Goal: Task Accomplishment & Management: Complete application form

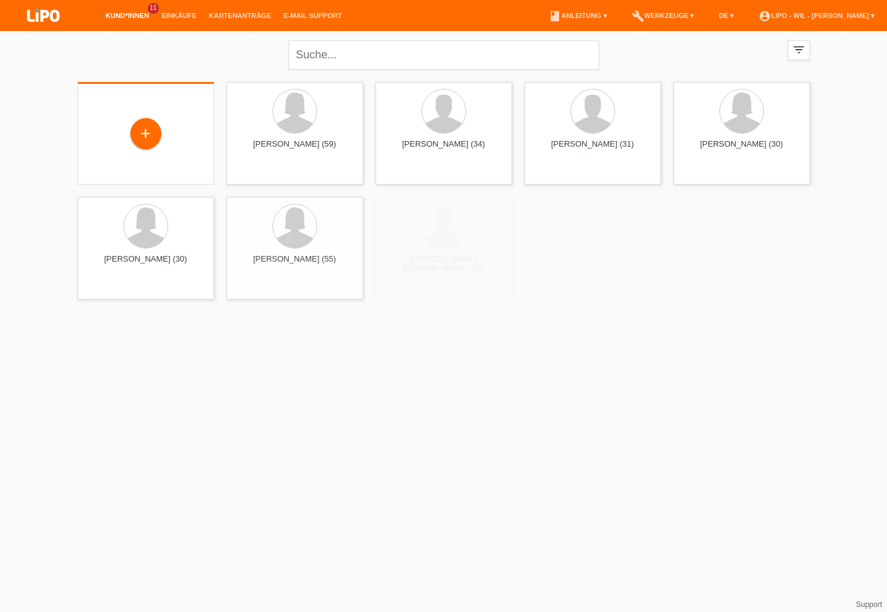
click at [127, 87] on div "+" at bounding box center [146, 133] width 137 height 102
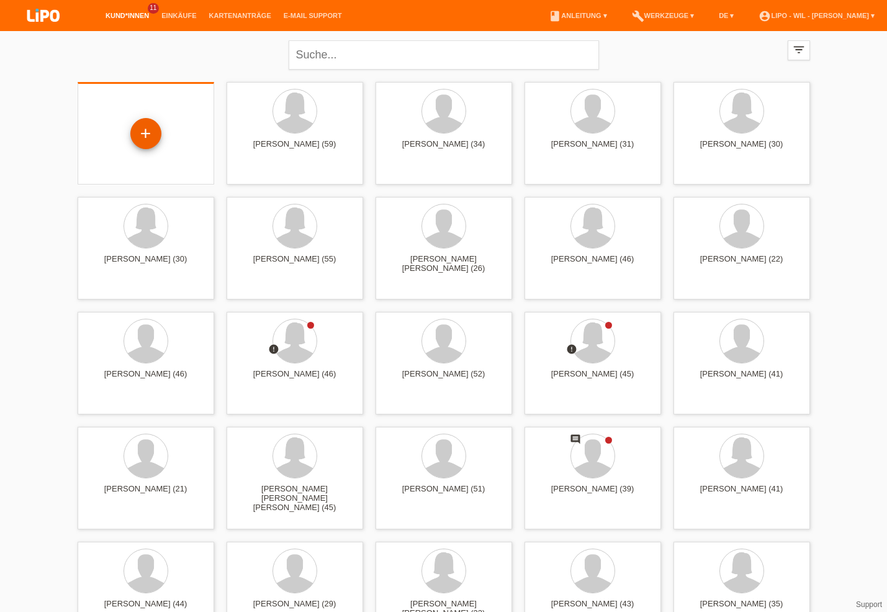
click at [140, 121] on div "+" at bounding box center [145, 133] width 31 height 31
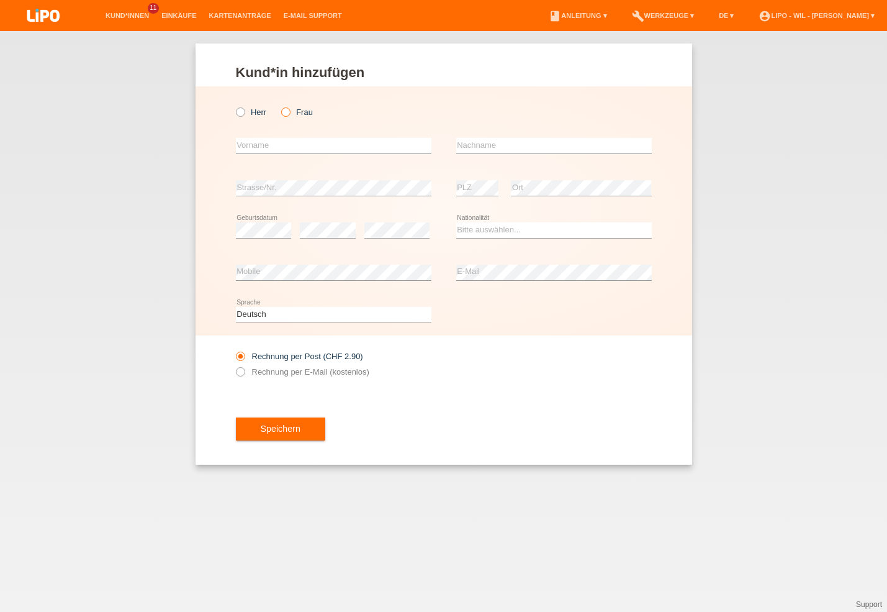
click at [292, 112] on label "Frau" at bounding box center [297, 111] width 32 height 9
click at [289, 112] on input "Frau" at bounding box center [285, 111] width 8 height 8
radio input "true"
click at [263, 143] on input "text" at bounding box center [334, 146] width 196 height 16
type input "i"
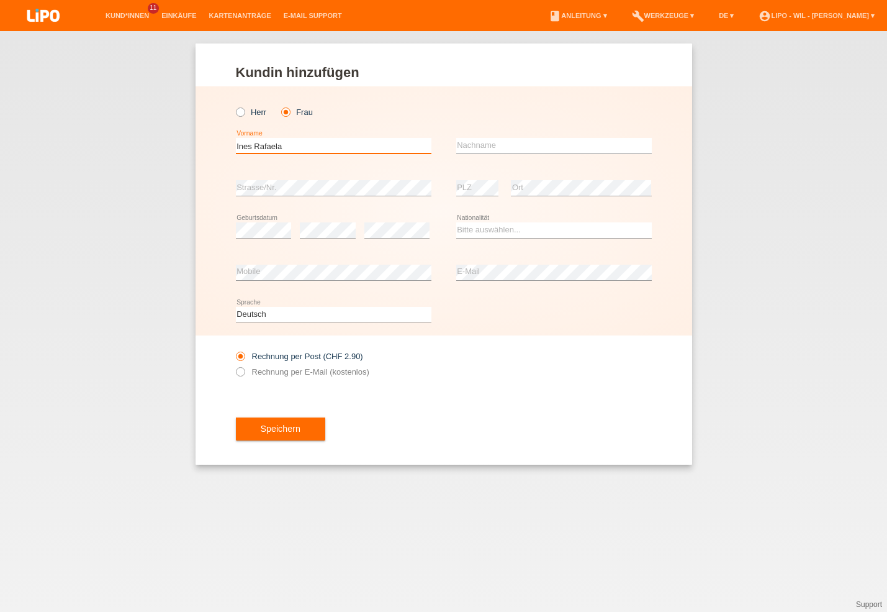
type input "Ines Rafaela"
type input "Barros de Sousa"
click at [456, 222] on select "Bitte auswählen... Schweiz Deutschland Liechtenstein Österreich ------------ Af…" at bounding box center [554, 229] width 196 height 15
select select "PT"
click at [0, 0] on option "Portugal" at bounding box center [0, 0] width 0 height 0
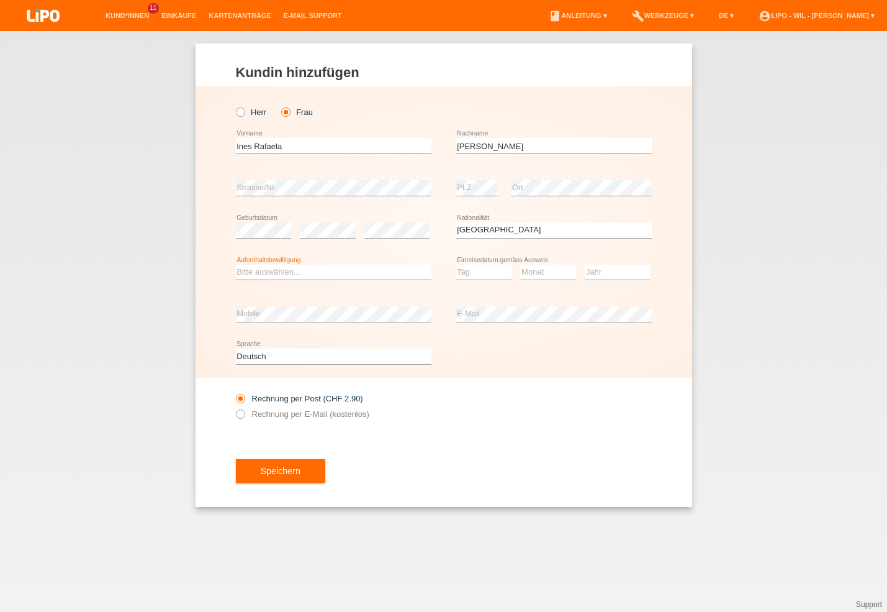
click at [236, 265] on select "Bitte auswählen... C B B - Flüchtlingsstatus Andere" at bounding box center [334, 272] width 196 height 15
select select "B"
click at [0, 0] on option "B" at bounding box center [0, 0] width 0 height 0
click at [456, 265] on select "Tag 01 02 03 04 05 06 07 08 09 10 11" at bounding box center [484, 272] width 56 height 15
select select "15"
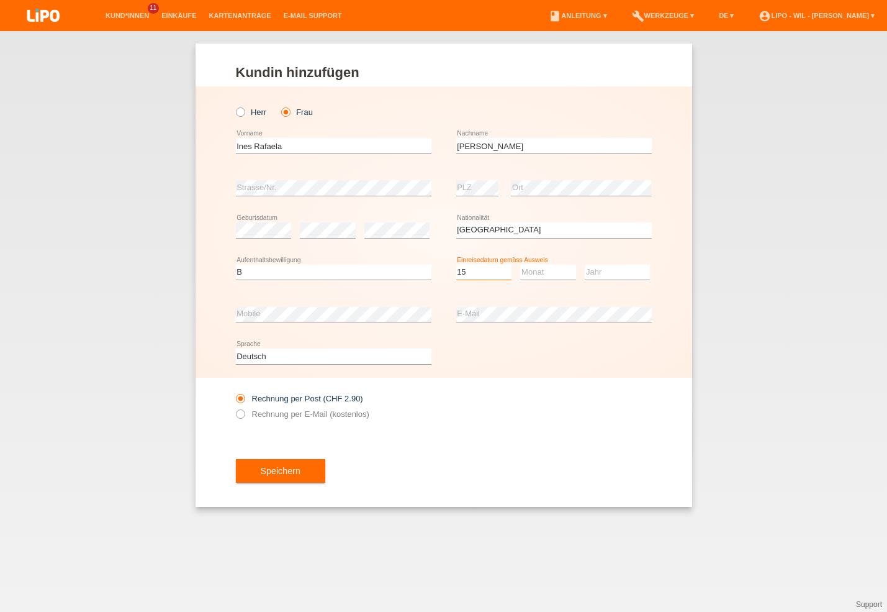
click at [0, 0] on option "15" at bounding box center [0, 0] width 0 height 0
select select "08"
select select "2023"
click at [271, 476] on span "Speichern" at bounding box center [281, 471] width 40 height 10
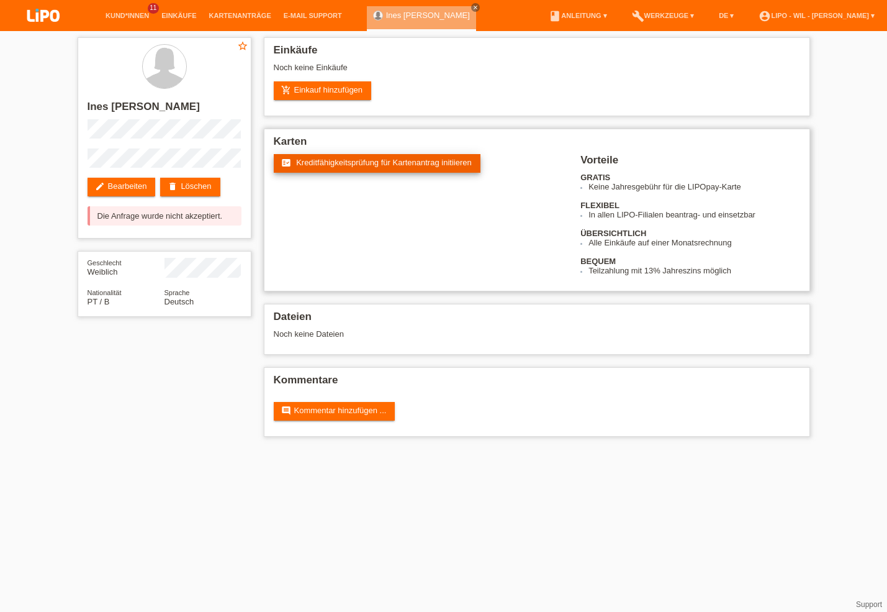
click at [365, 159] on link "fact_check Kreditfähigkeitsprüfung für Kartenantrag initiieren" at bounding box center [377, 163] width 207 height 19
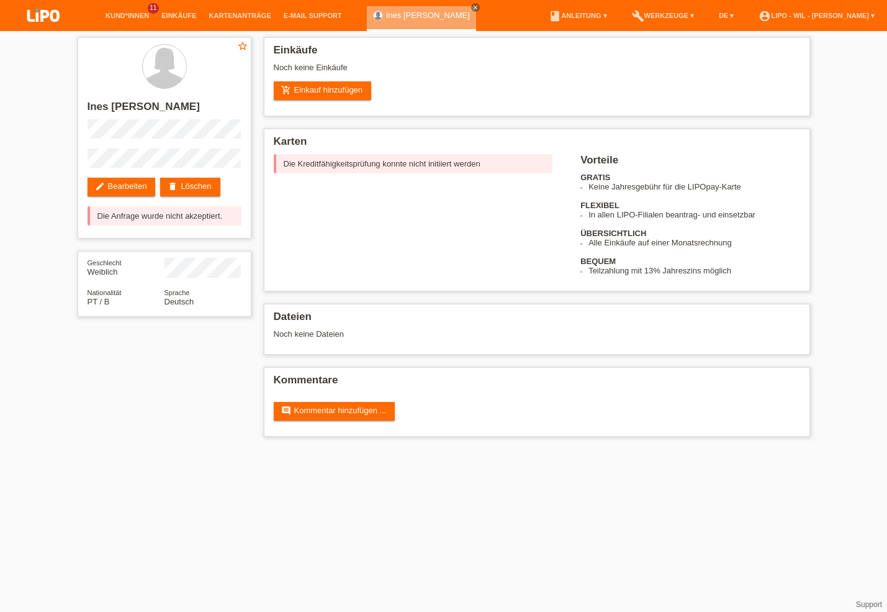
click at [791, 8] on li "account_circle LIPO - Wil - Rafael Coelho ▾" at bounding box center [817, 16] width 129 height 32
click at [791, 17] on link "account_circle LIPO - Wil - Rafael Coelho ▾" at bounding box center [817, 15] width 129 height 7
click at [759, 84] on link "Logout" at bounding box center [760, 88] width 25 height 9
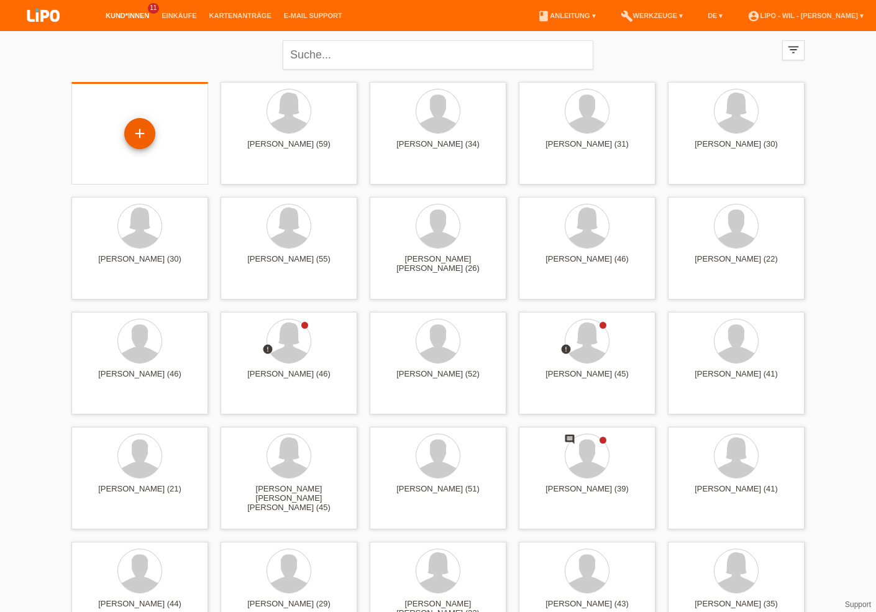
click at [139, 130] on div "+" at bounding box center [139, 133] width 31 height 31
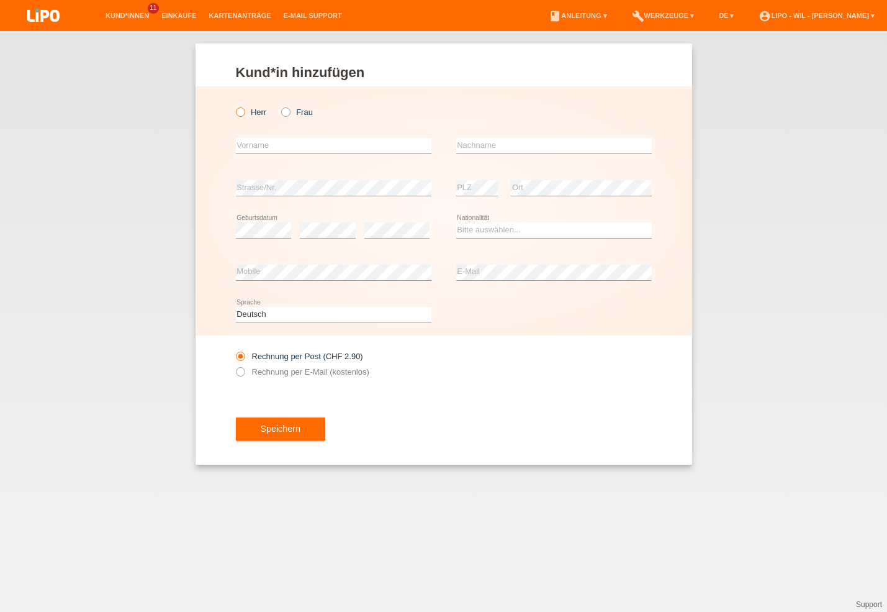
click at [234, 106] on icon at bounding box center [234, 106] width 0 height 0
click at [244, 111] on input "Herr" at bounding box center [240, 111] width 8 height 8
radio input "true"
click at [253, 146] on input "text" at bounding box center [334, 146] width 196 height 16
type input "Marcelo Filipe"
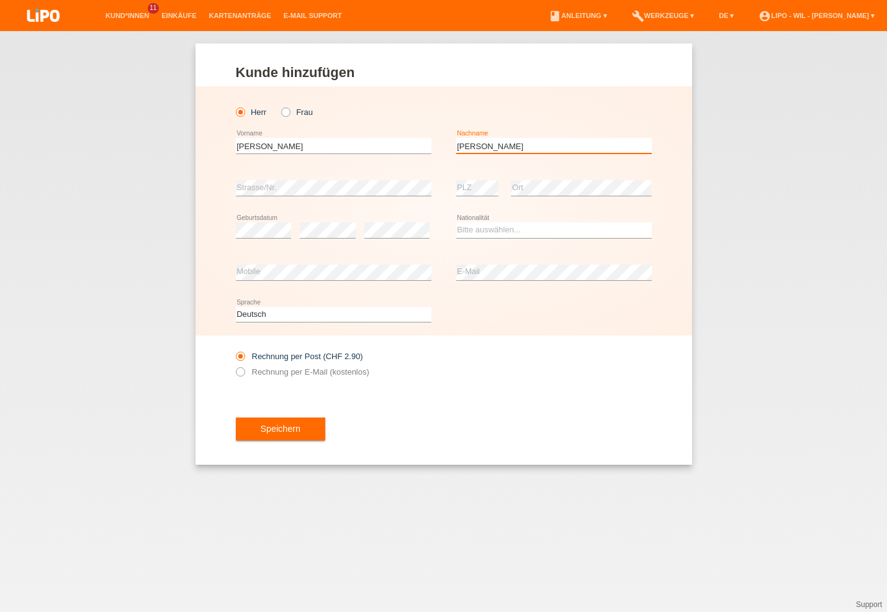
type input "Almeida Mariz"
click at [497, 227] on select "Bitte auswählen... Schweiz Deutschland Liechtenstein Österreich ------------ Af…" at bounding box center [554, 229] width 196 height 15
select select "PT"
click at [0, 0] on option "Portugal" at bounding box center [0, 0] width 0 height 0
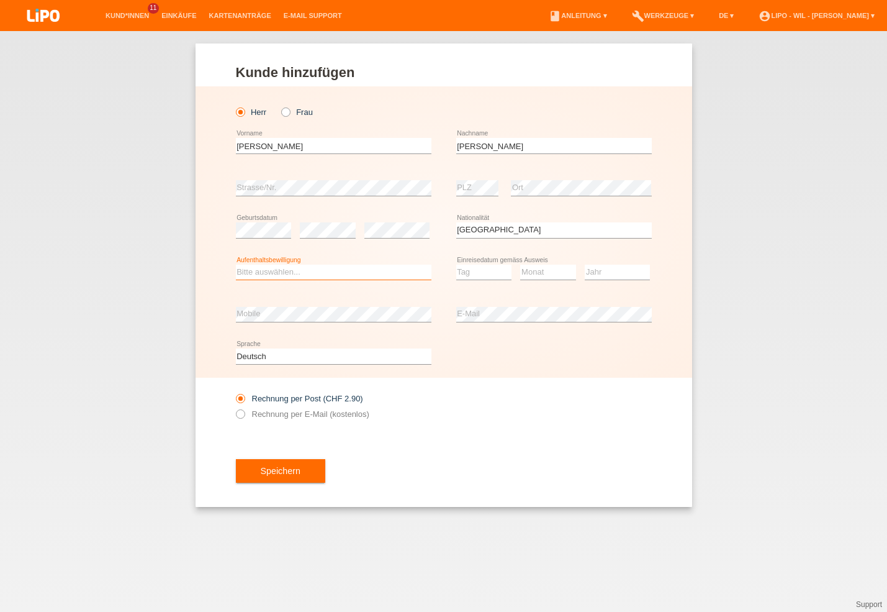
click at [236, 265] on select "Bitte auswählen... C B B - Flüchtlingsstatus Andere" at bounding box center [334, 272] width 196 height 15
select select "B"
click at [0, 0] on option "B" at bounding box center [0, 0] width 0 height 0
click at [456, 265] on select "Tag 01 02 03 04 05 06 07 08 09 10 11" at bounding box center [484, 272] width 56 height 15
select select "15"
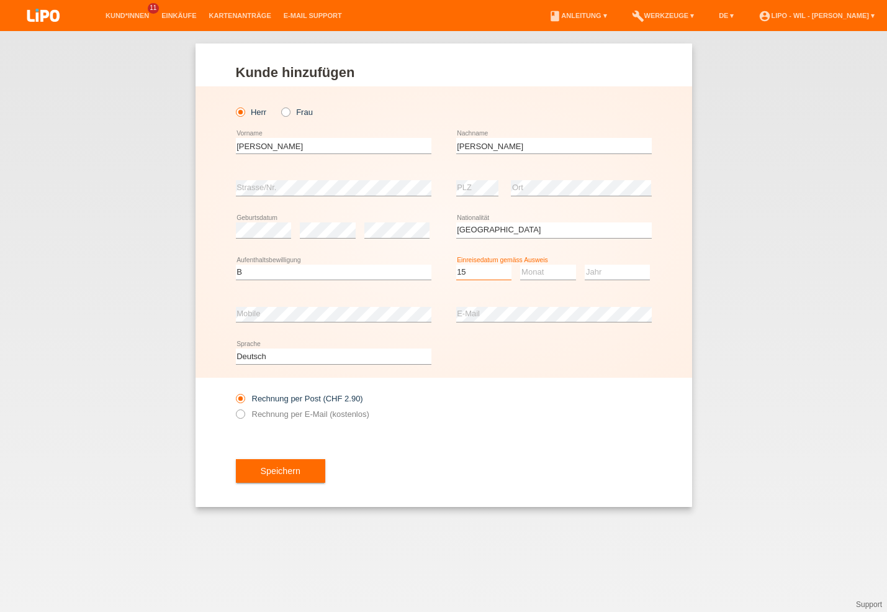
click at [0, 0] on option "15" at bounding box center [0, 0] width 0 height 0
select select "08"
select select "2023"
click at [268, 411] on label "Rechnung per E-Mail (kostenlos)" at bounding box center [303, 413] width 134 height 9
click at [244, 411] on input "Rechnung per E-Mail (kostenlos)" at bounding box center [240, 417] width 8 height 16
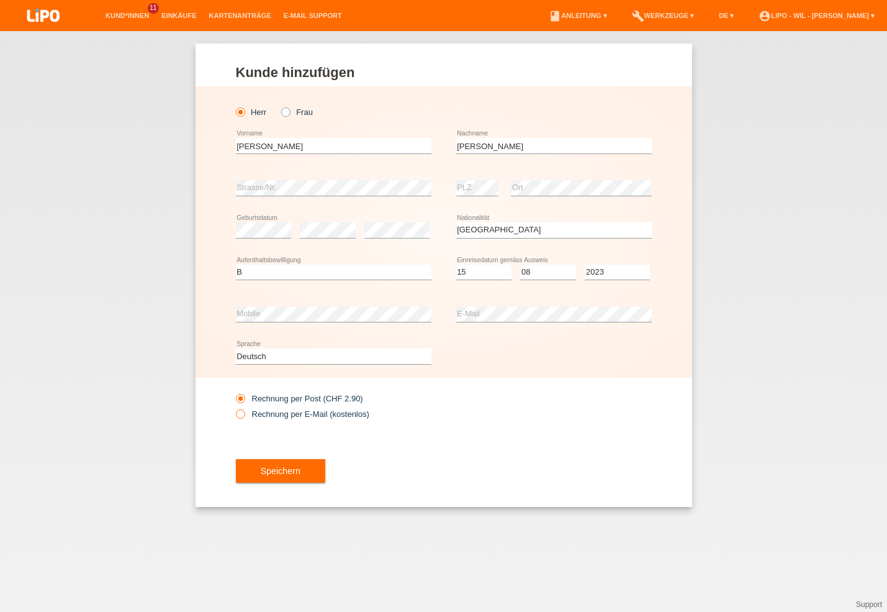
radio input "true"
click at [269, 403] on label "Rechnung per Post (CHF 2.90)" at bounding box center [299, 398] width 127 height 9
click at [244, 403] on input "Rechnung per Post (CHF 2.90)" at bounding box center [240, 402] width 8 height 16
radio input "true"
click at [270, 470] on span "Speichern" at bounding box center [281, 471] width 40 height 10
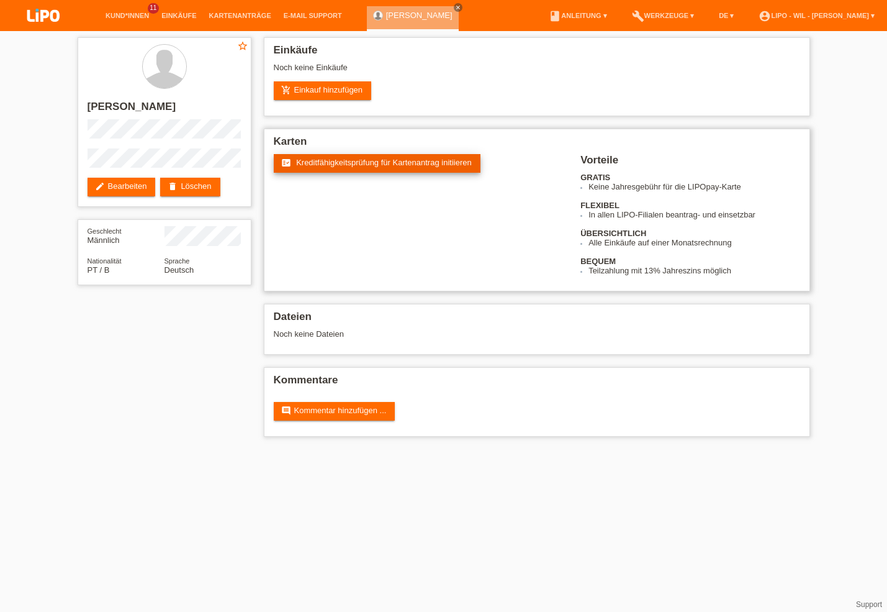
click at [320, 165] on span "Kreditfähigkeitsprüfung für Kartenantrag initiieren" at bounding box center [384, 162] width 176 height 9
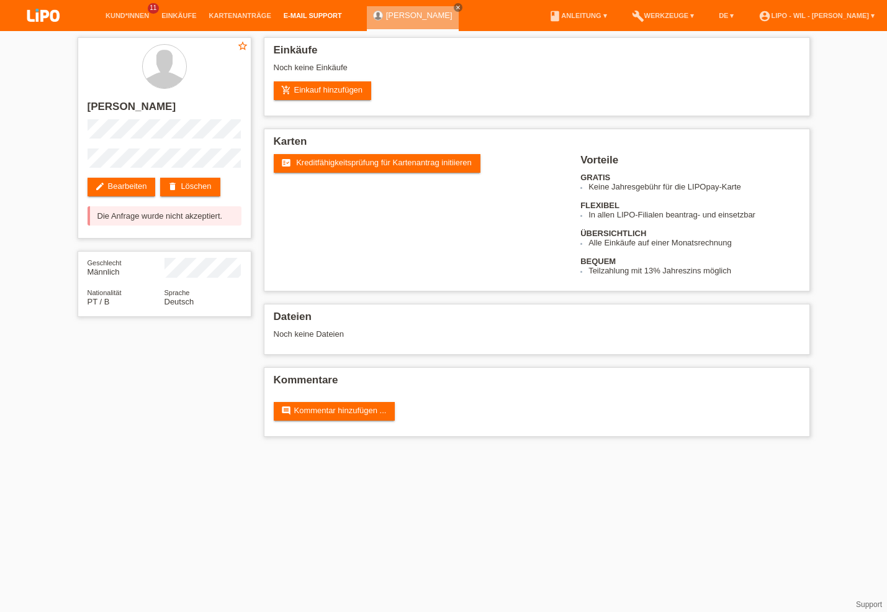
click at [329, 14] on link "E-Mail Support" at bounding box center [313, 15] width 71 height 7
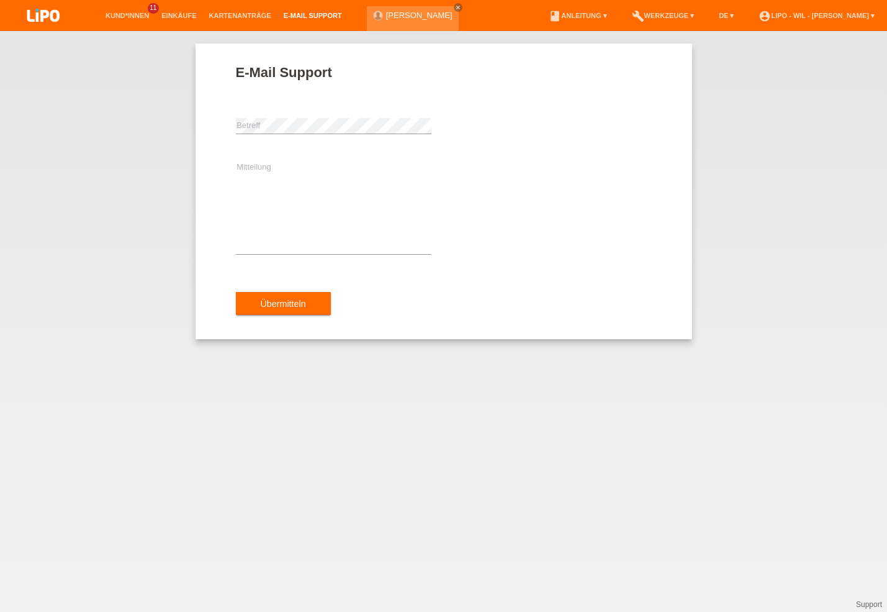
click at [43, 17] on img at bounding box center [43, 16] width 62 height 33
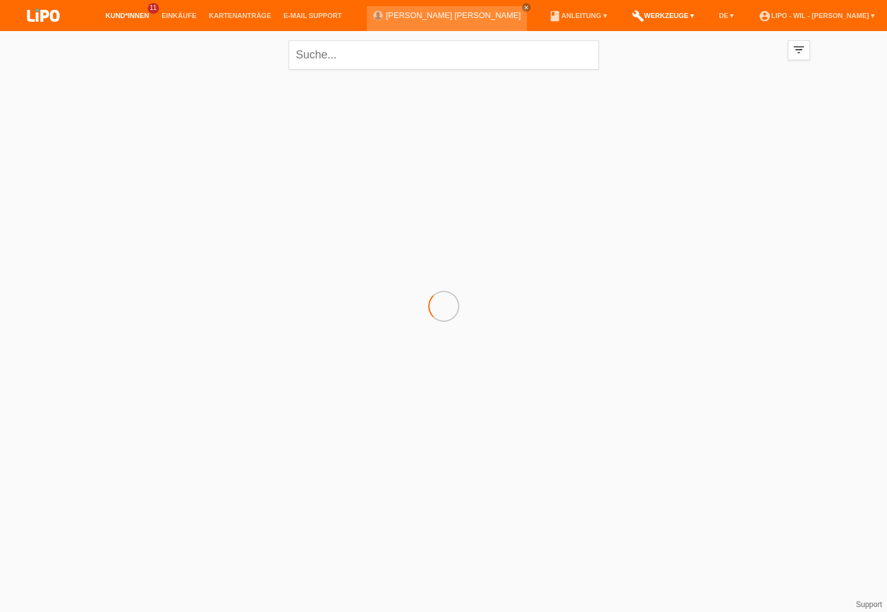
click at [644, 16] on link "build Werkzeuge ▾" at bounding box center [663, 15] width 75 height 7
click at [573, 19] on link "book Anleitung ▾" at bounding box center [578, 15] width 70 height 7
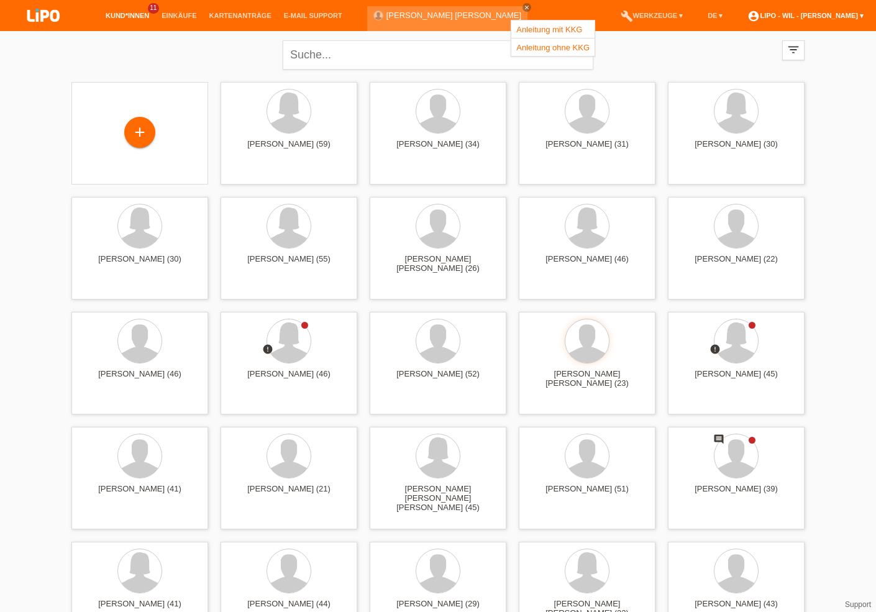
click at [784, 18] on link "account_circle LIPO - Wil - [PERSON_NAME] ▾" at bounding box center [805, 15] width 129 height 7
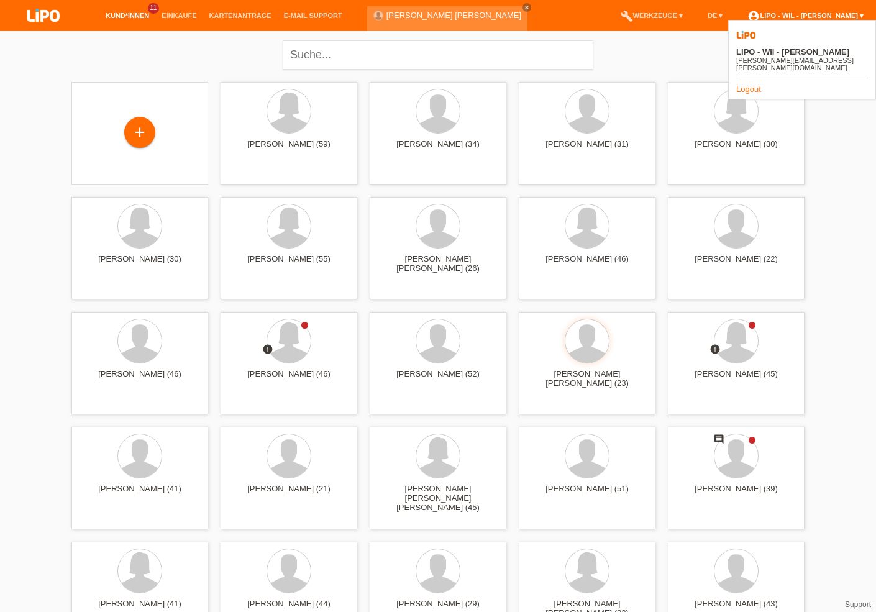
click at [786, 12] on link "account_circle LIPO - Wil - [PERSON_NAME] ▾" at bounding box center [805, 15] width 129 height 7
